Goal: Find specific page/section: Find specific page/section

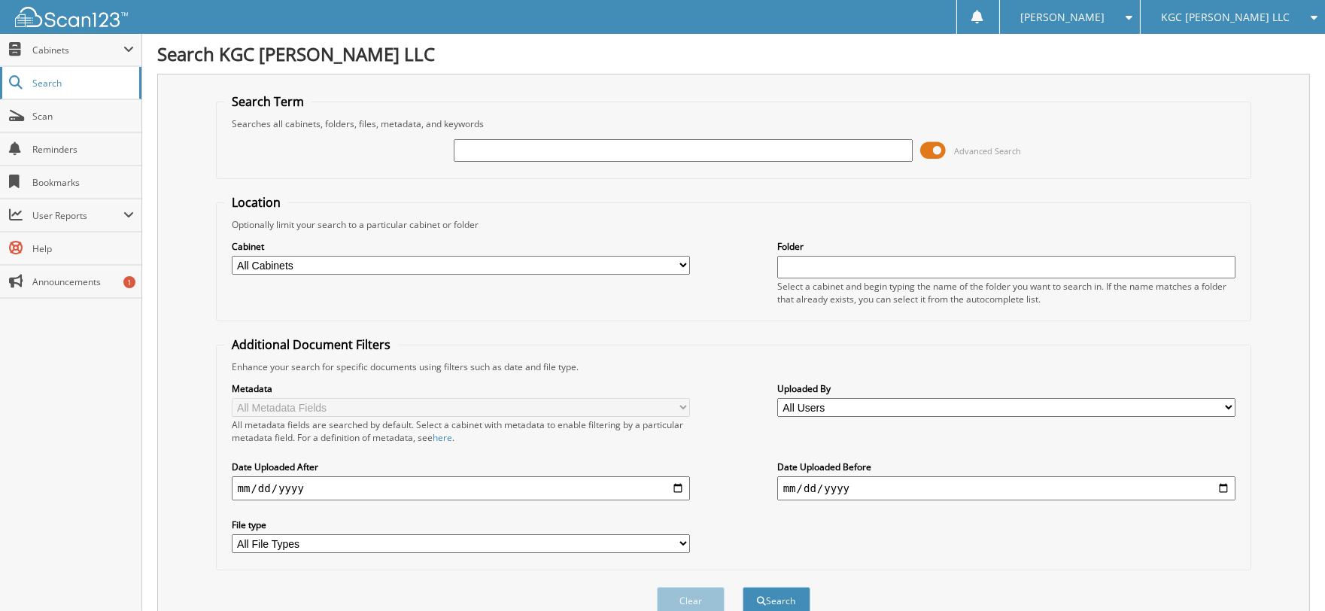
click at [68, 85] on span "Search" at bounding box center [81, 83] width 99 height 13
click at [59, 47] on span "Cabinets" at bounding box center [77, 50] width 91 height 13
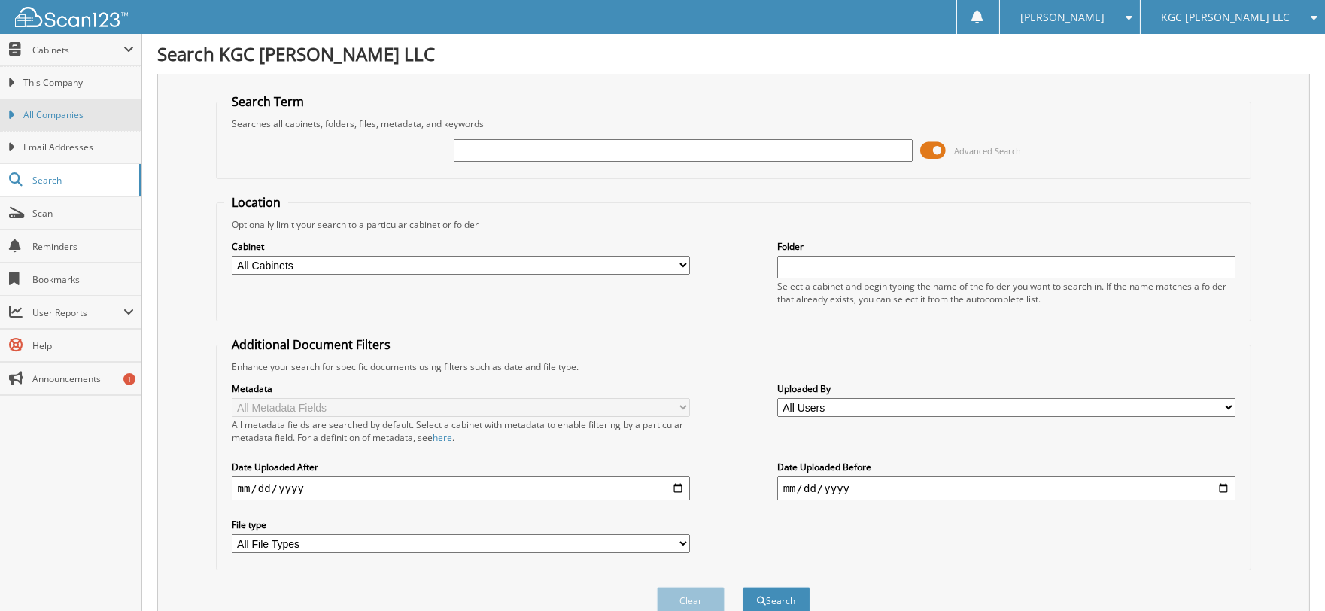
click at [56, 113] on span "All Companies" at bounding box center [78, 115] width 111 height 14
click at [48, 47] on span "Cabinets" at bounding box center [77, 50] width 91 height 13
